Goal: Transaction & Acquisition: Purchase product/service

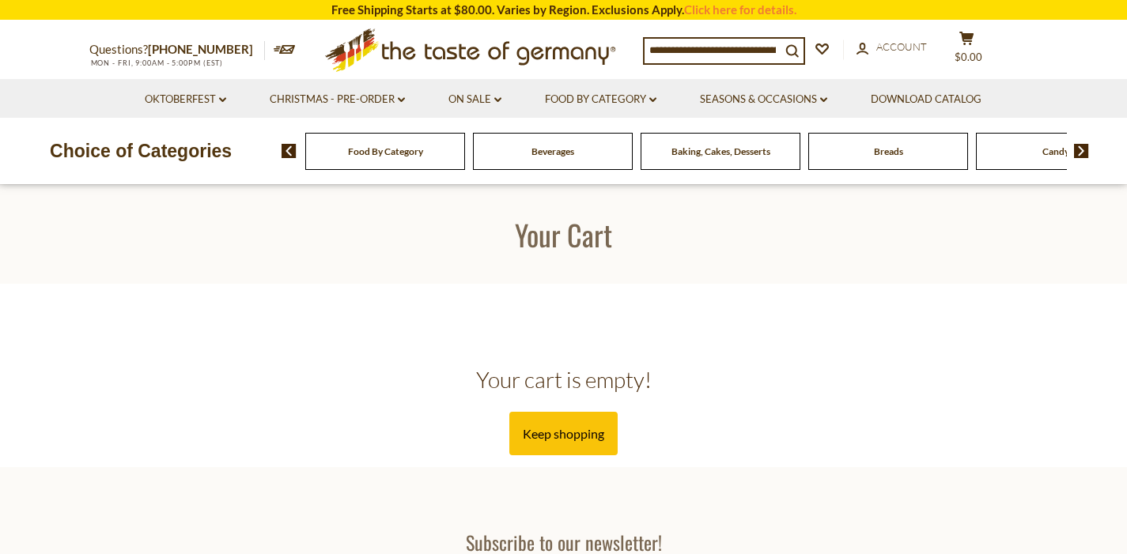
click at [465, 161] on div "Baking, Cakes, Desserts" at bounding box center [385, 151] width 160 height 37
click at [896, 151] on span "Breads" at bounding box center [888, 151] width 29 height 12
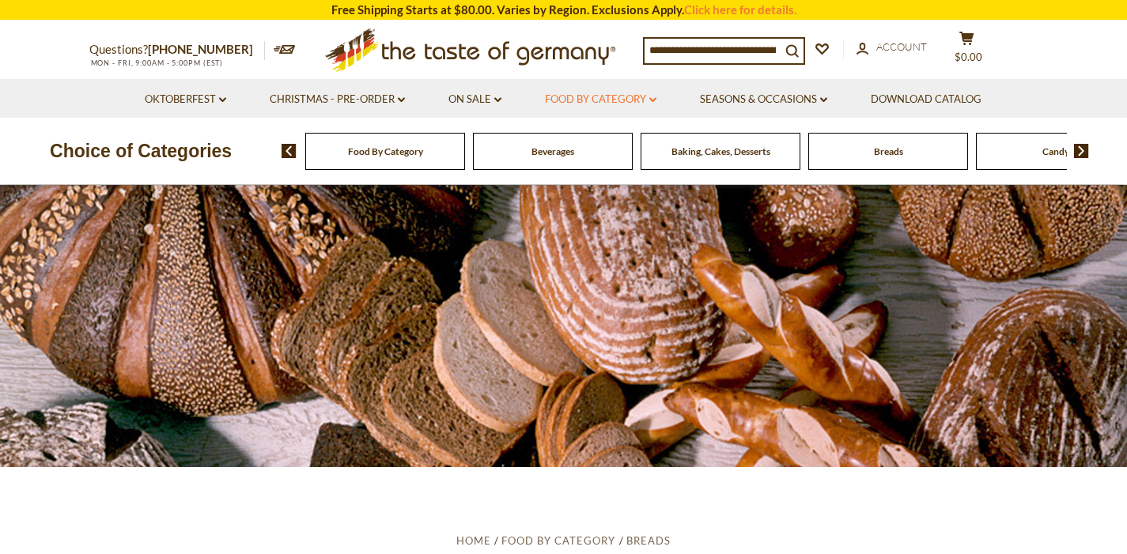
click at [593, 99] on link "Food By Category dropdown_arrow" at bounding box center [600, 99] width 111 height 17
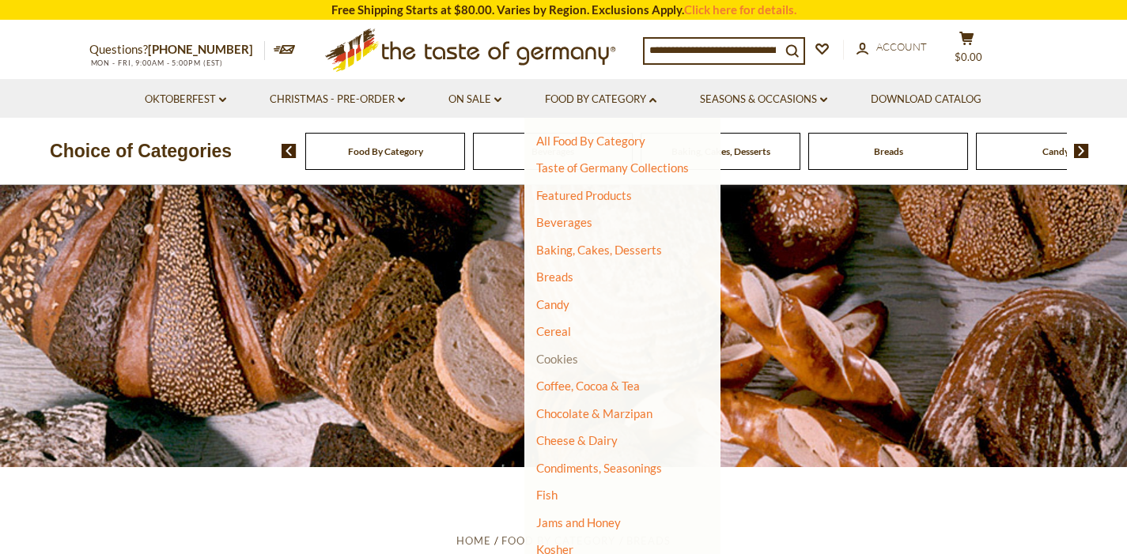
click at [557, 354] on link "Cookies" at bounding box center [557, 359] width 42 height 14
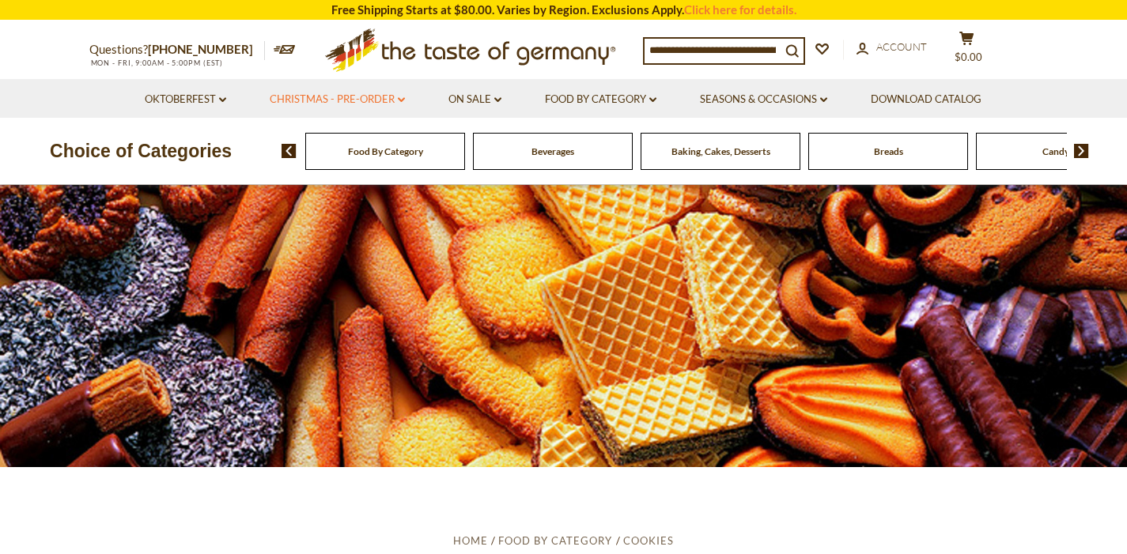
click at [342, 99] on link "Christmas - PRE-ORDER dropdown_arrow" at bounding box center [337, 99] width 135 height 17
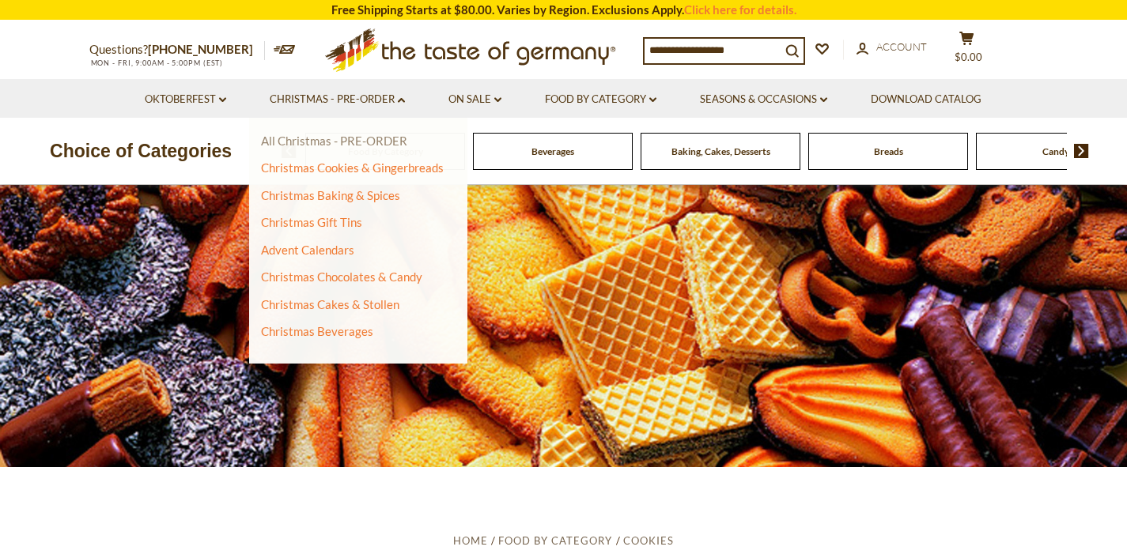
click at [357, 139] on link "All Christmas - PRE-ORDER" at bounding box center [334, 141] width 146 height 14
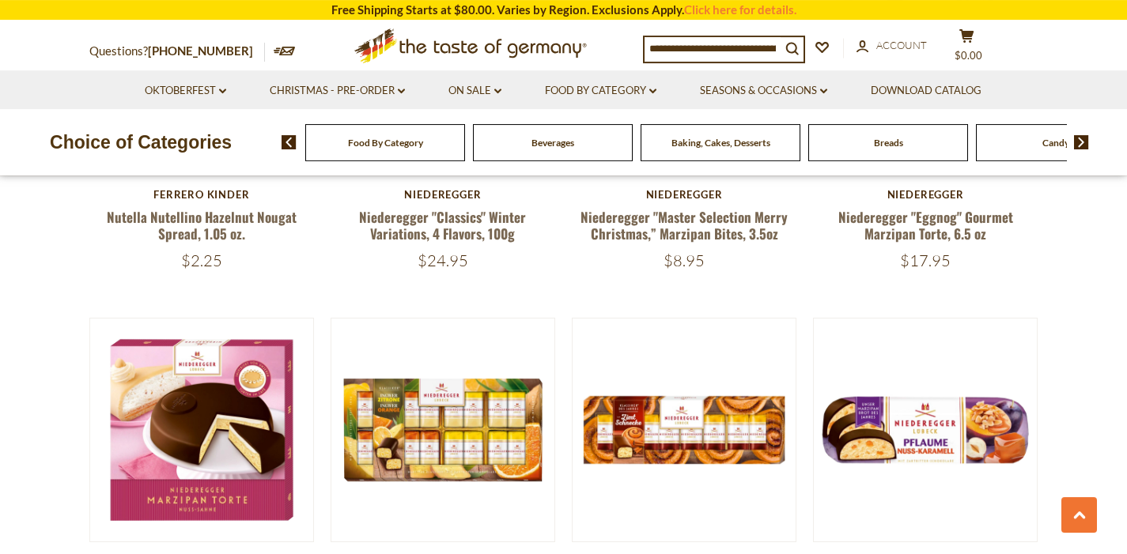
scroll to position [3532, 0]
